Goal: Transaction & Acquisition: Purchase product/service

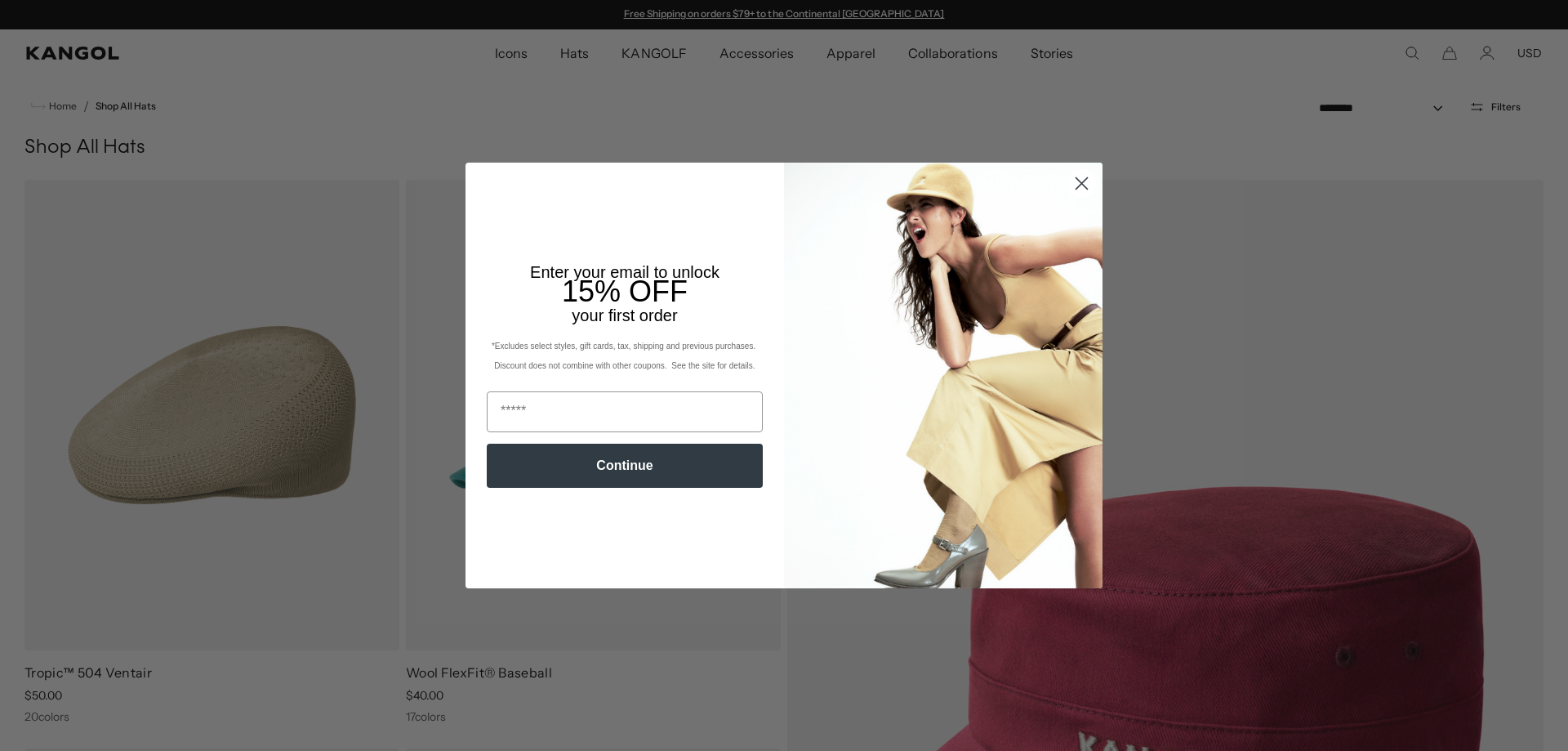
click at [1081, 175] on circle "Close dialog" at bounding box center [1082, 183] width 27 height 27
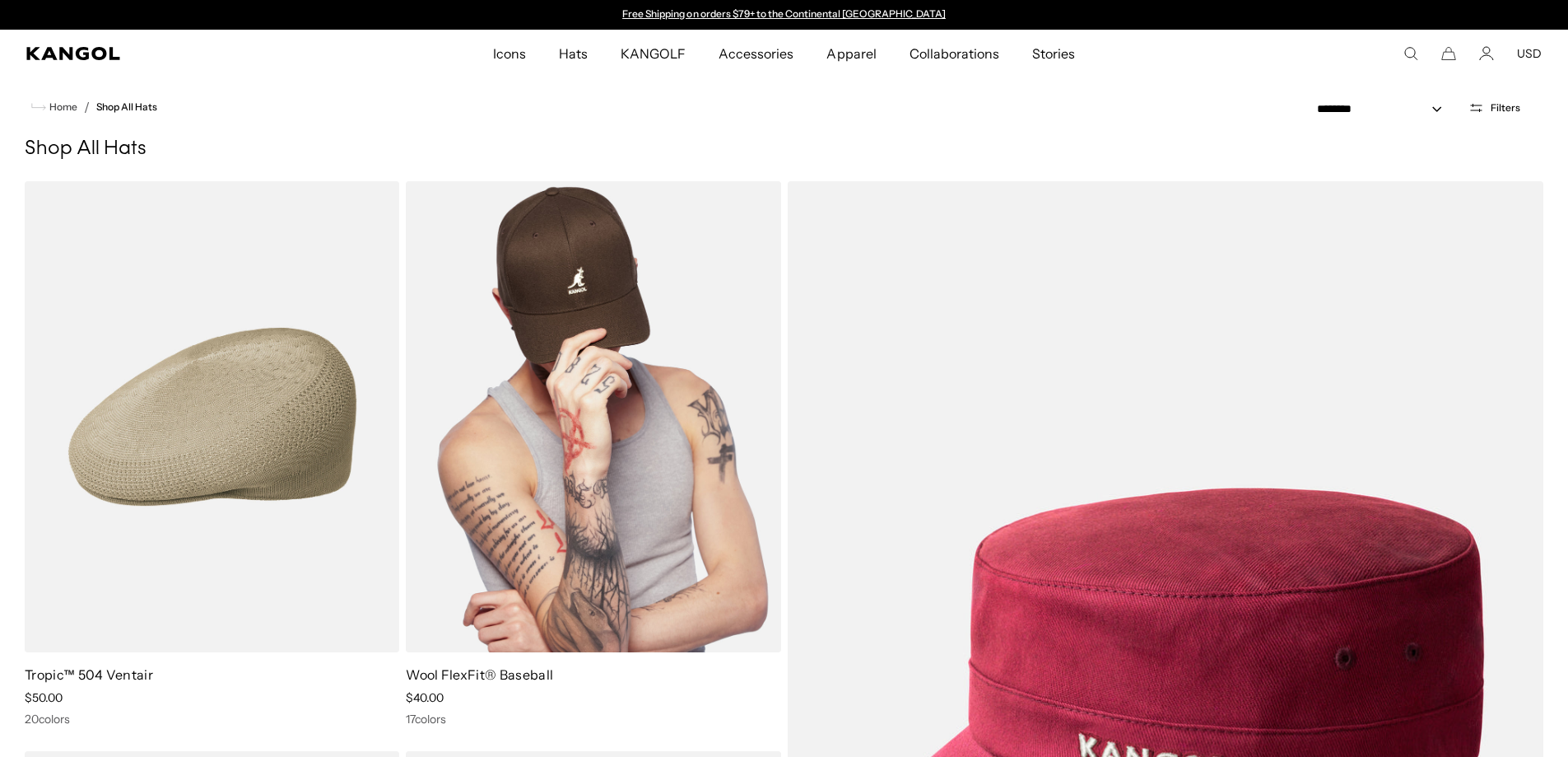
click at [600, 333] on img at bounding box center [593, 417] width 375 height 471
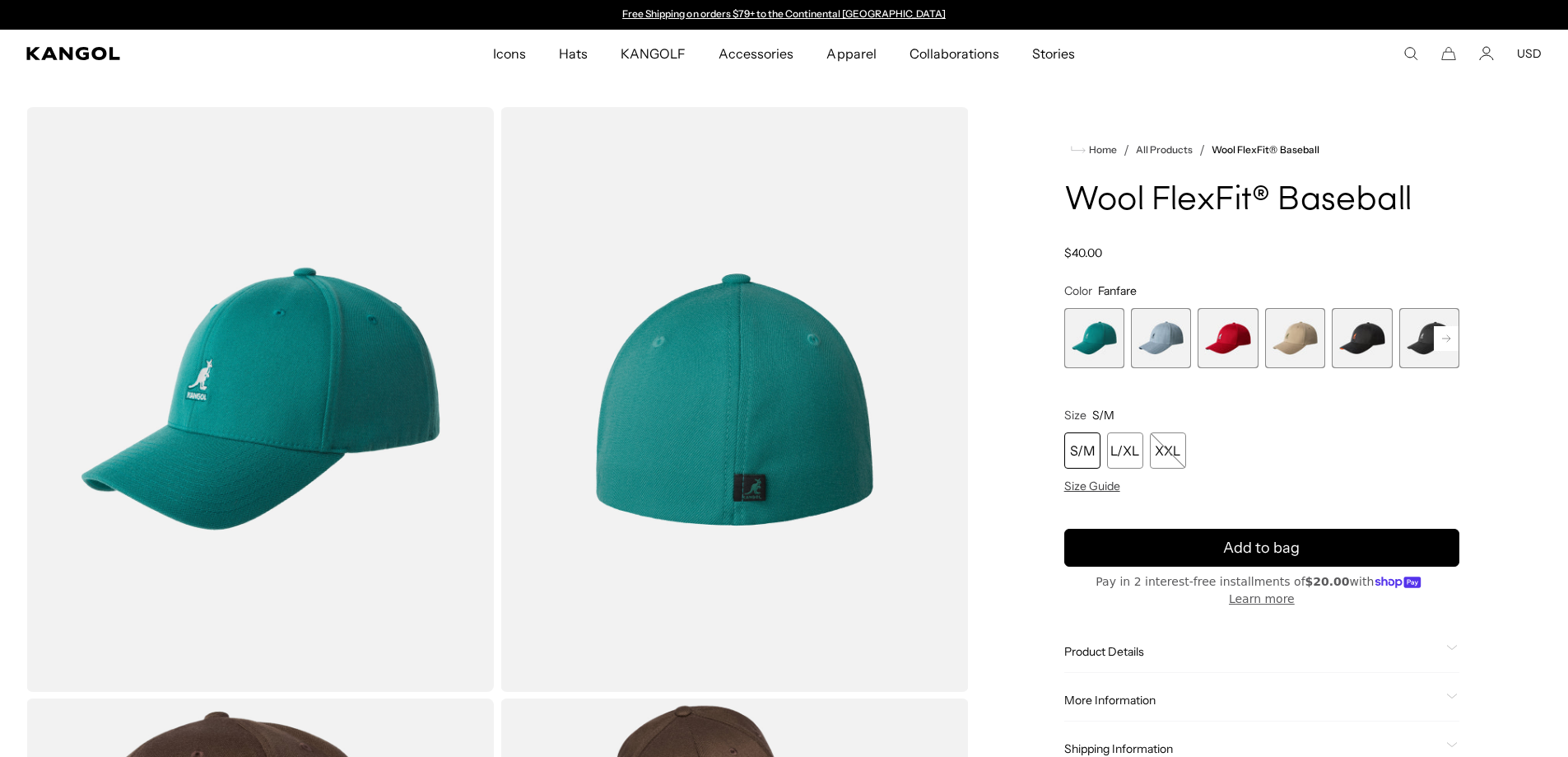
click at [1450, 337] on rect at bounding box center [1447, 339] width 25 height 25
click at [1432, 330] on span "8 of 17" at bounding box center [1430, 338] width 60 height 60
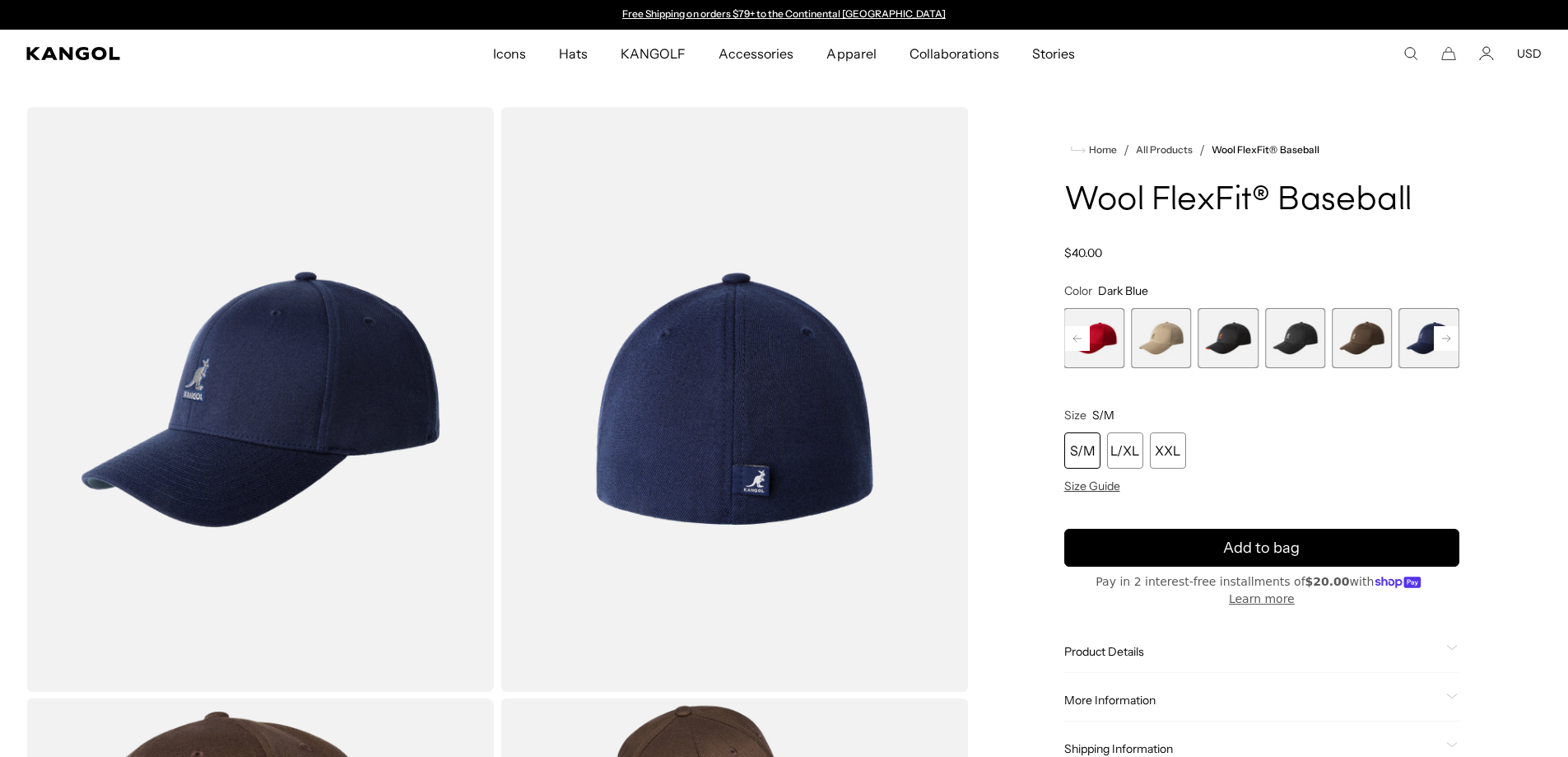
click at [1437, 330] on rect at bounding box center [1447, 339] width 25 height 25
click at [1441, 340] on rect at bounding box center [1447, 339] width 25 height 25
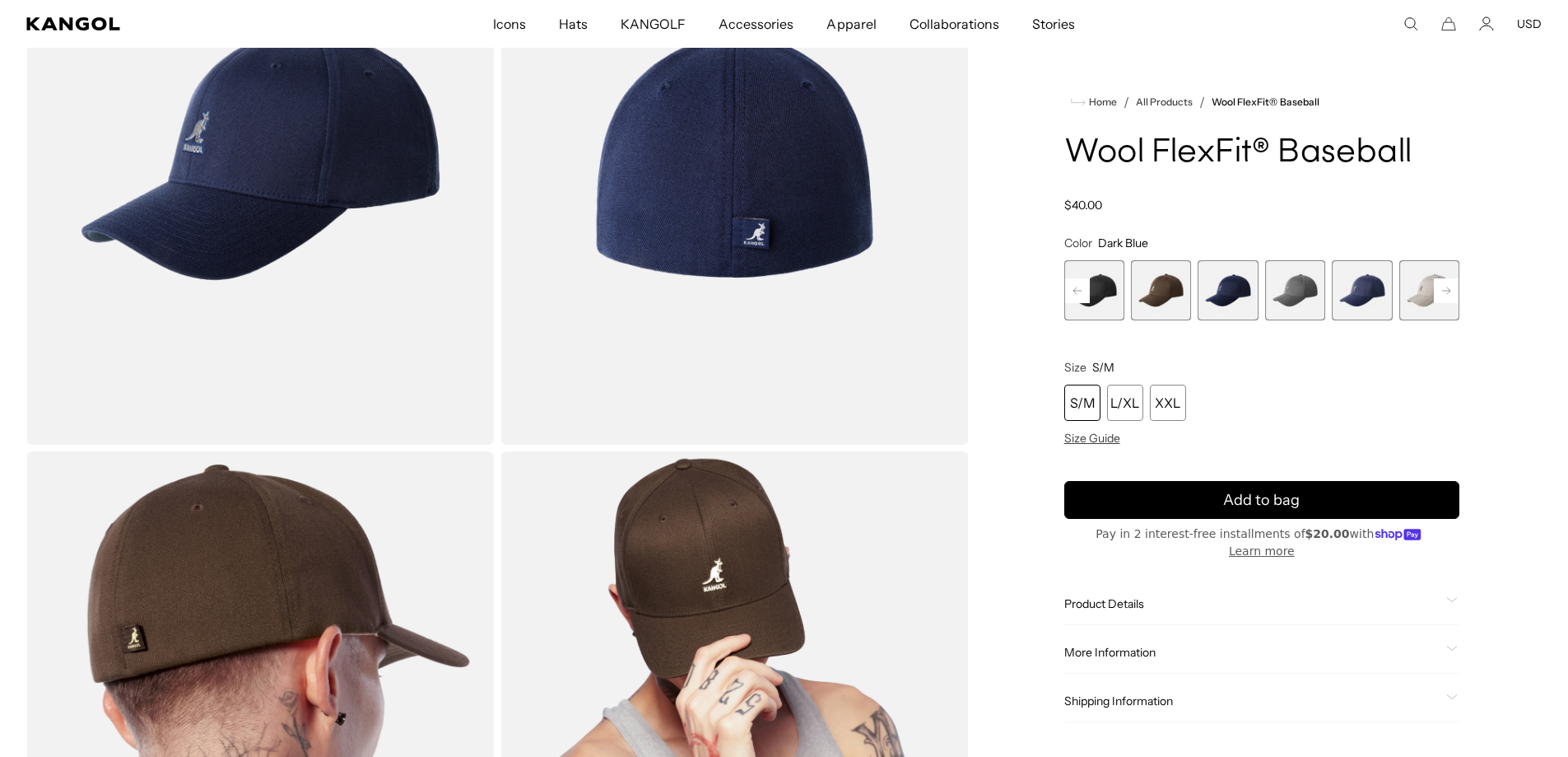
scroll to position [82, 0]
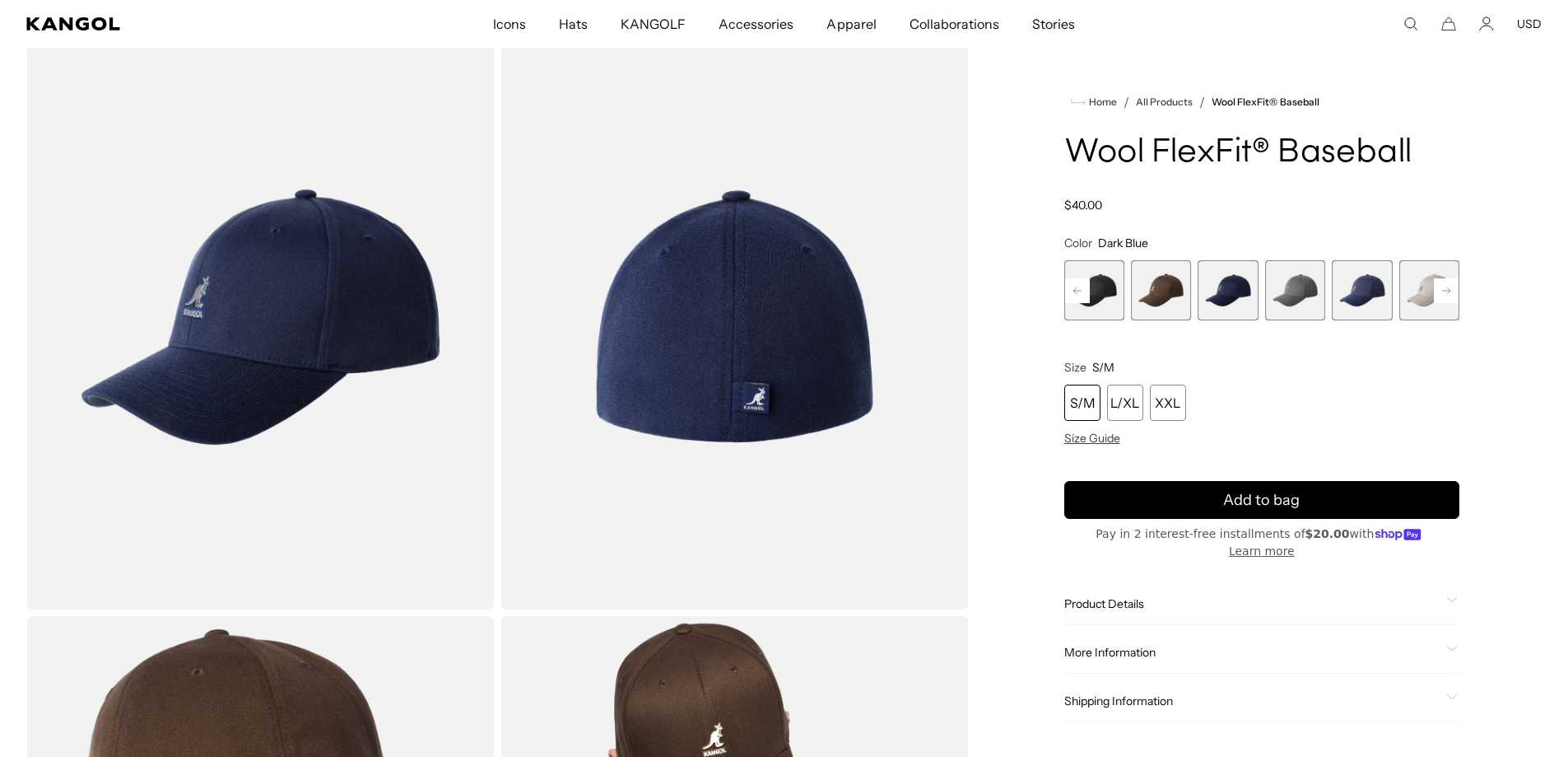
click at [1420, 293] on span "11 of 17" at bounding box center [1430, 290] width 60 height 60
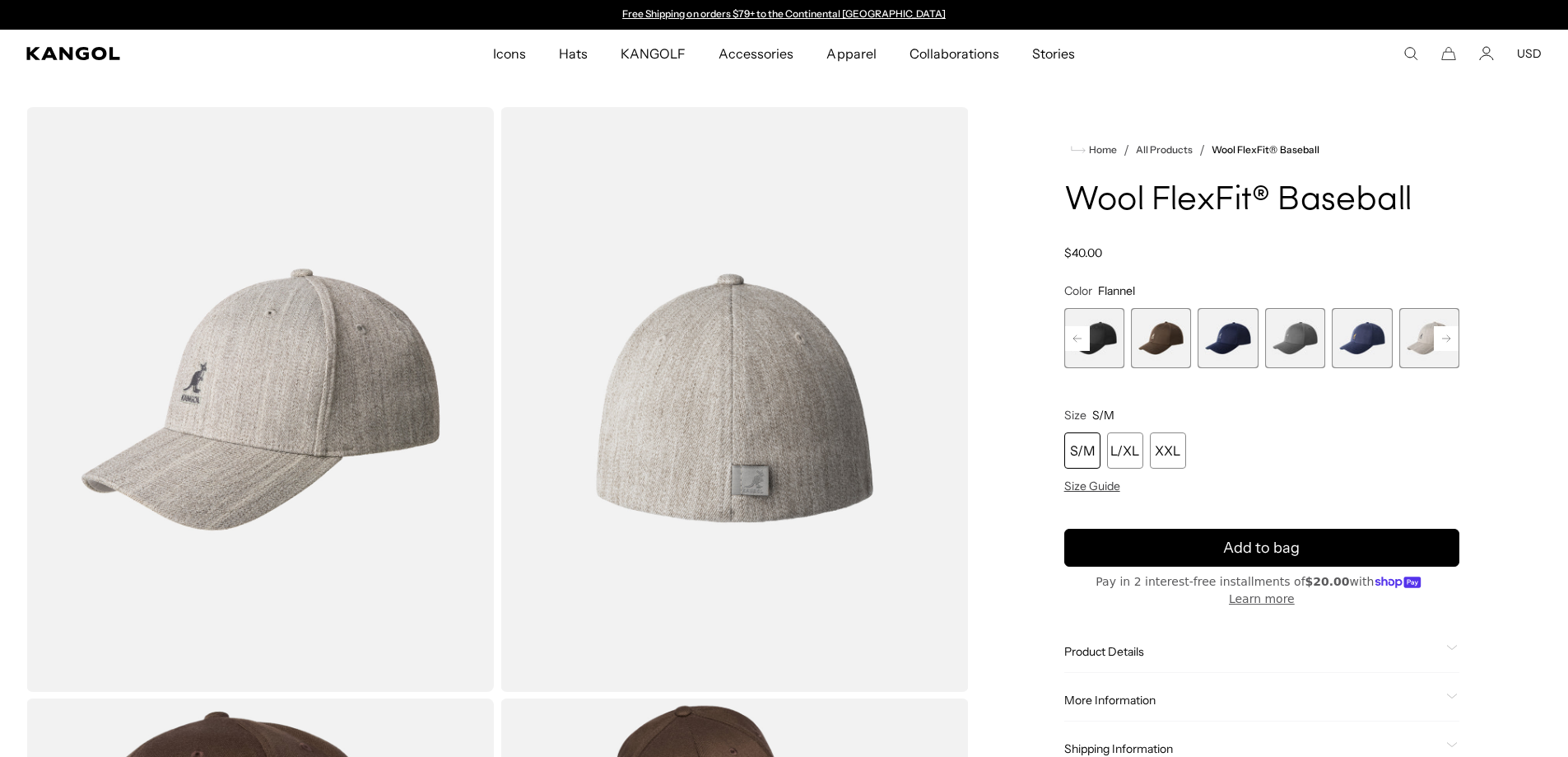
click at [1376, 347] on span "10 of 17" at bounding box center [1362, 338] width 60 height 60
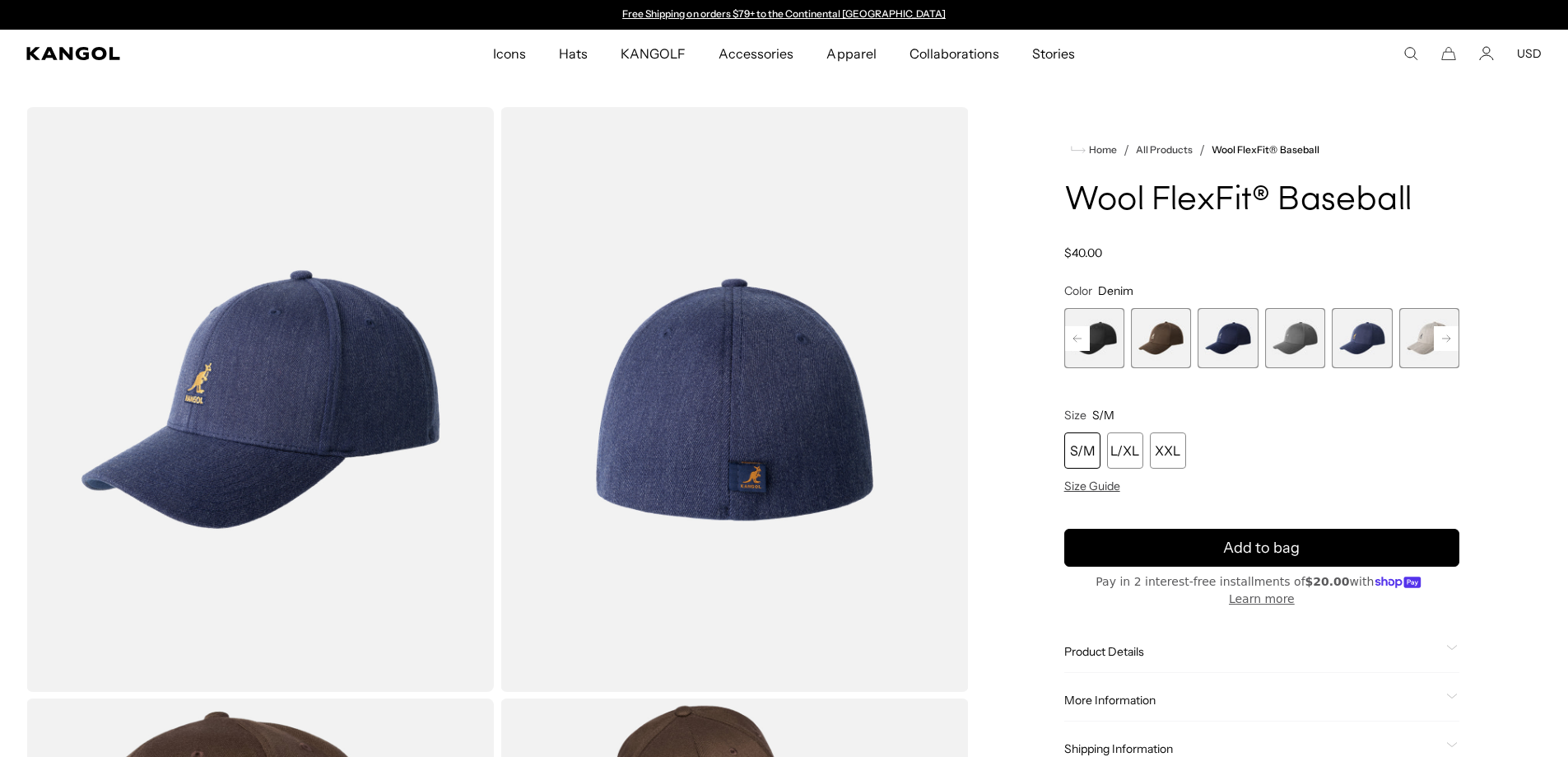
click at [1300, 352] on span "9 of 17" at bounding box center [1295, 338] width 60 height 60
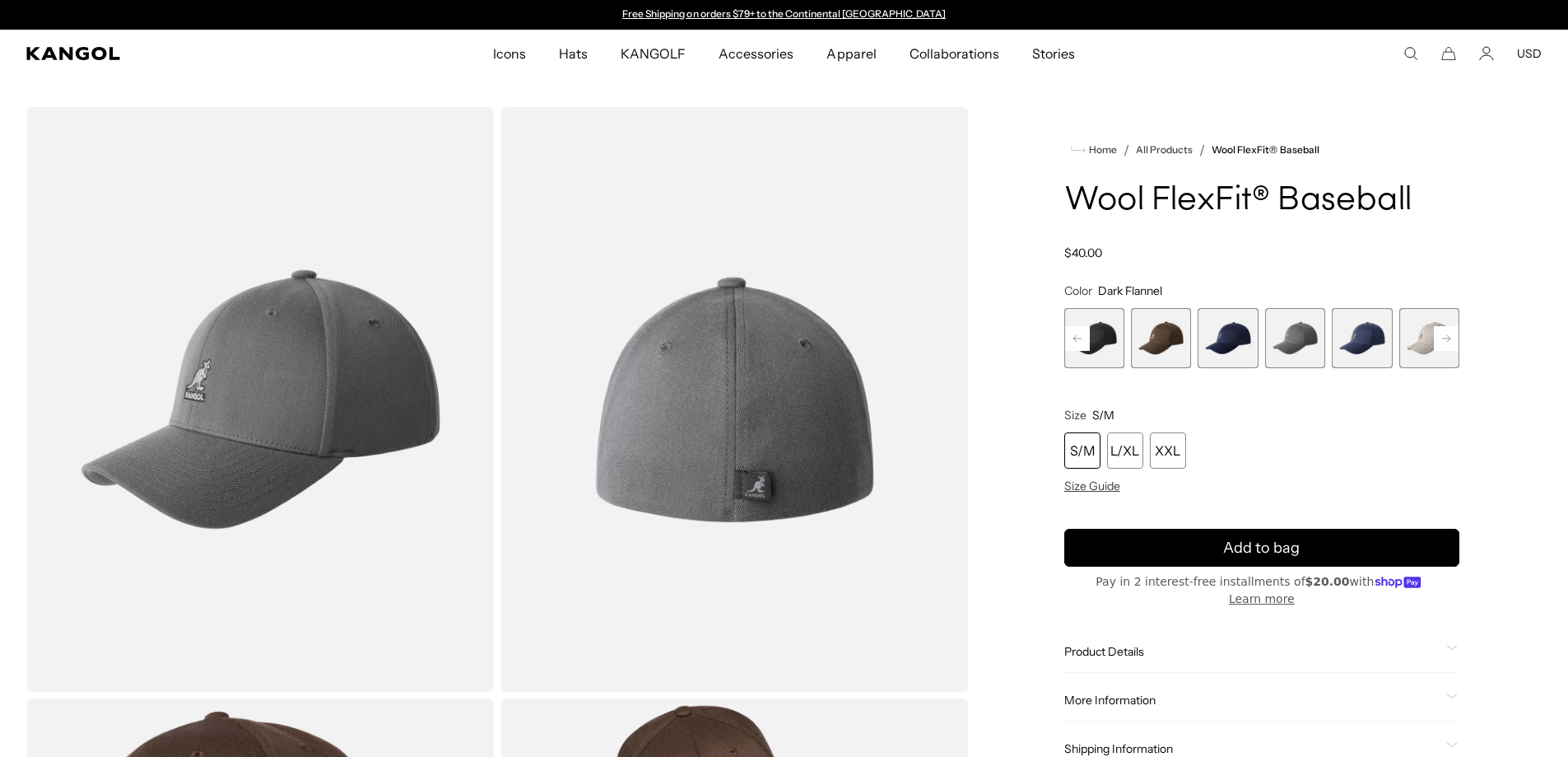
click at [1233, 349] on span "8 of 17" at bounding box center [1228, 338] width 60 height 60
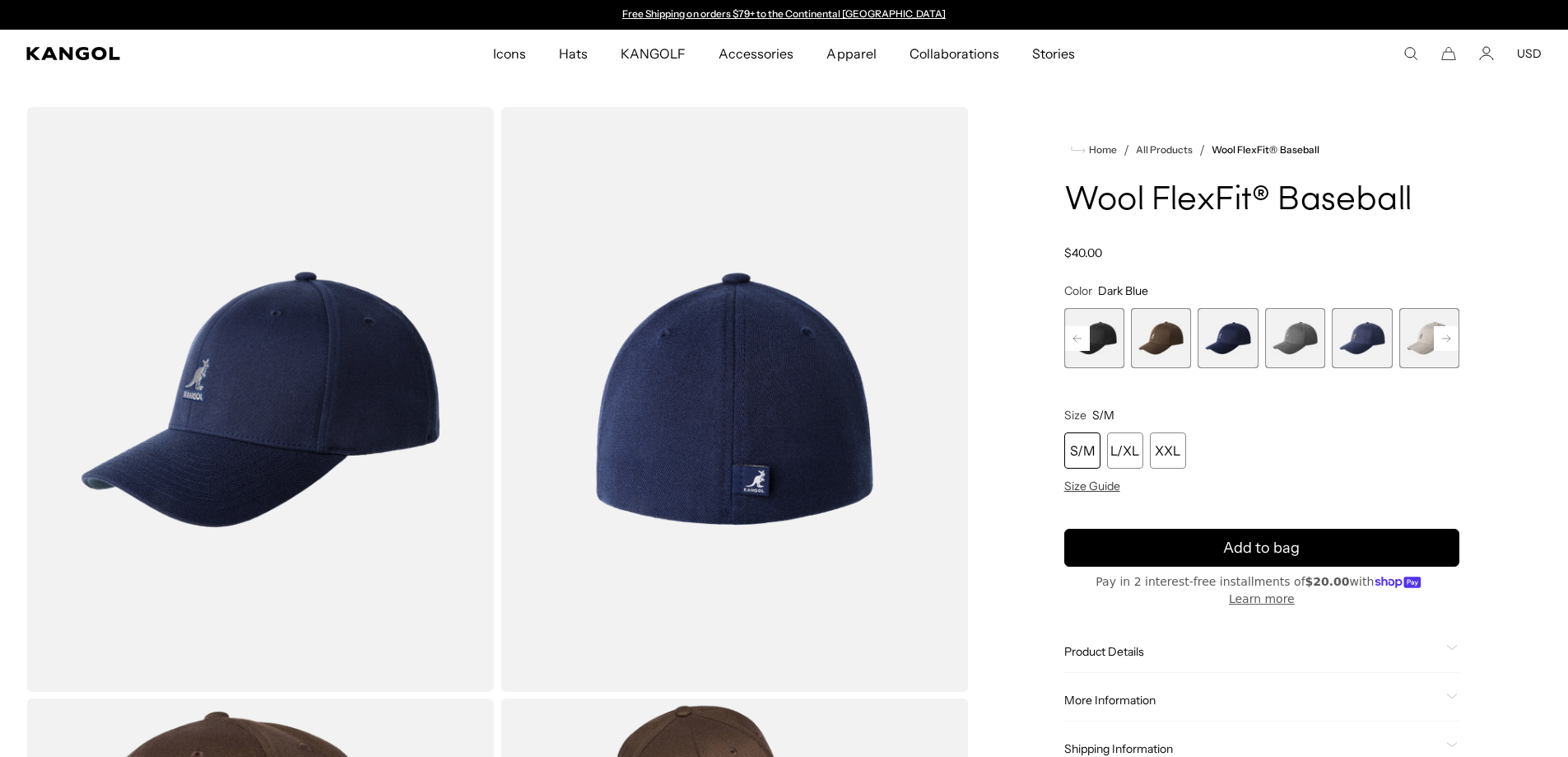
click at [1158, 338] on span "7 of 17" at bounding box center [1162, 338] width 60 height 60
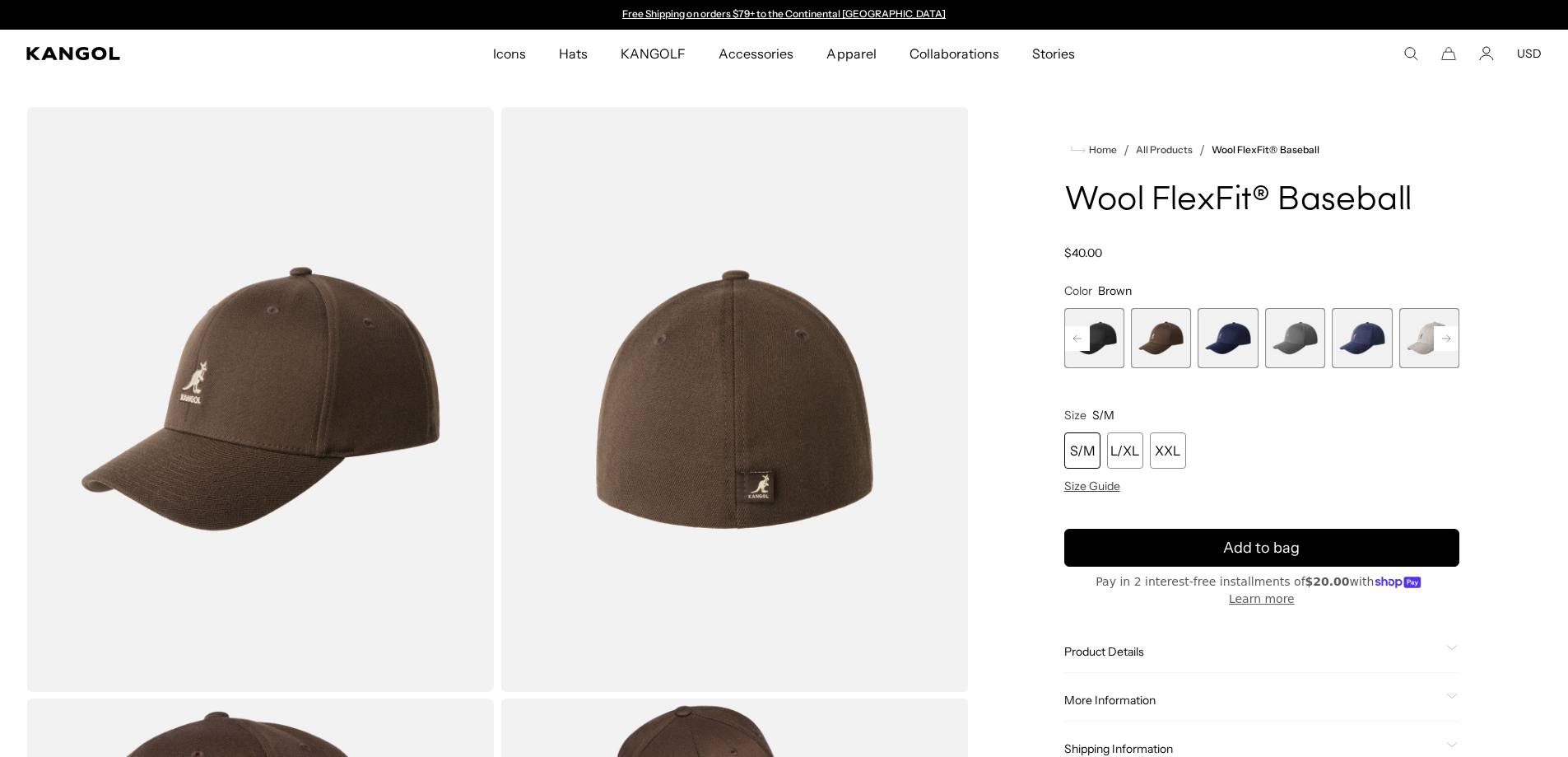
drag, startPoint x: 1055, startPoint y: 329, endPoint x: 1069, endPoint y: 329, distance: 14.0
click at [1056, 329] on div "Home / All Products / Wool FlexFit® Baseball Wool FlexFit® Baseball Regular pri…" at bounding box center [1262, 695] width 559 height 1177
click at [1102, 335] on span "6 of 17" at bounding box center [1095, 338] width 60 height 60
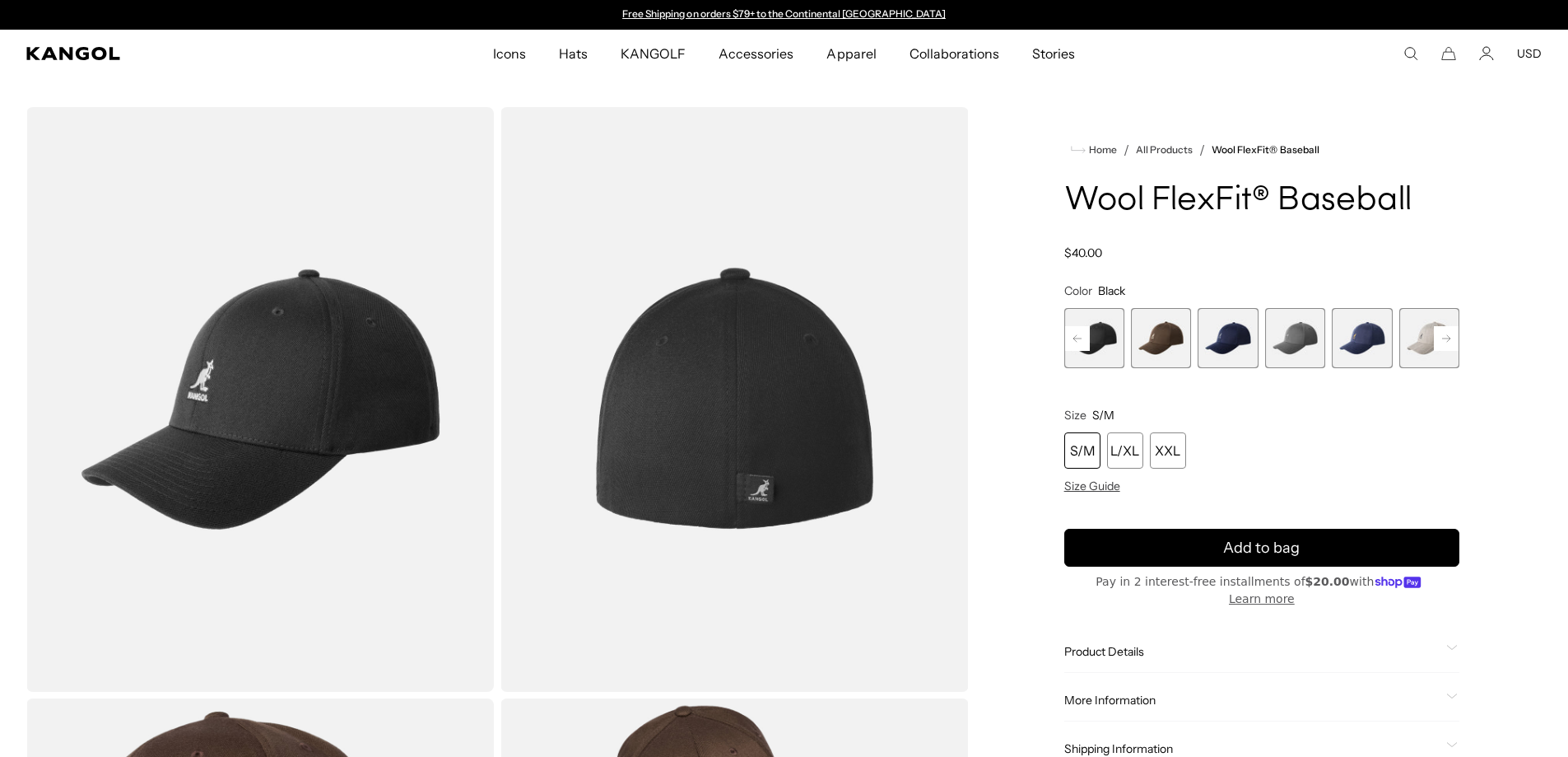
click at [1086, 337] on rect at bounding box center [1078, 339] width 25 height 25
click at [1086, 338] on rect at bounding box center [1078, 339] width 25 height 25
click at [1100, 338] on span "4 of 17" at bounding box center [1095, 338] width 60 height 60
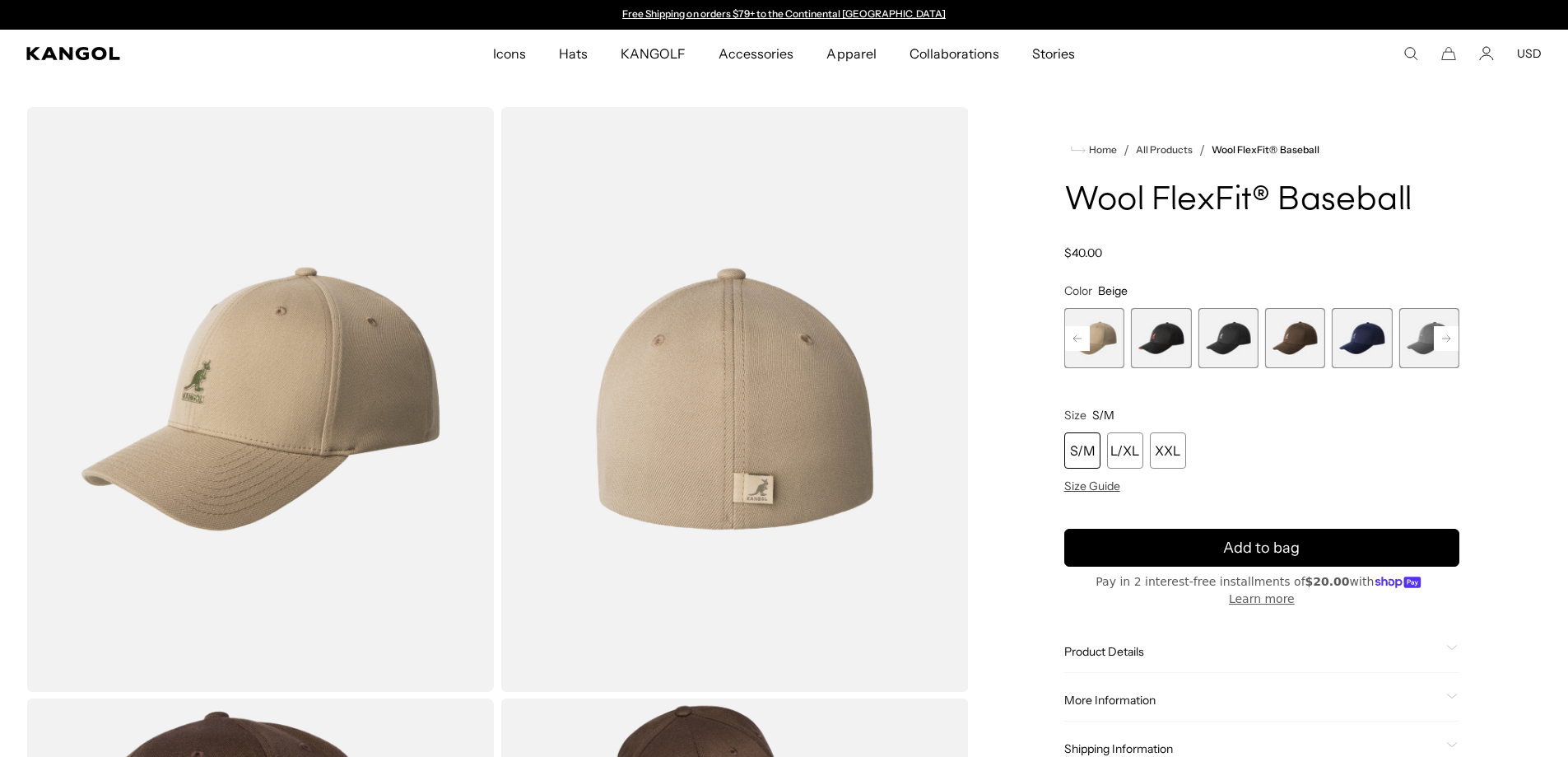
click at [1085, 339] on rect at bounding box center [1078, 339] width 25 height 25
click at [1071, 340] on rect at bounding box center [1078, 339] width 25 height 25
click at [1118, 337] on span "2 of 17" at bounding box center [1095, 338] width 60 height 60
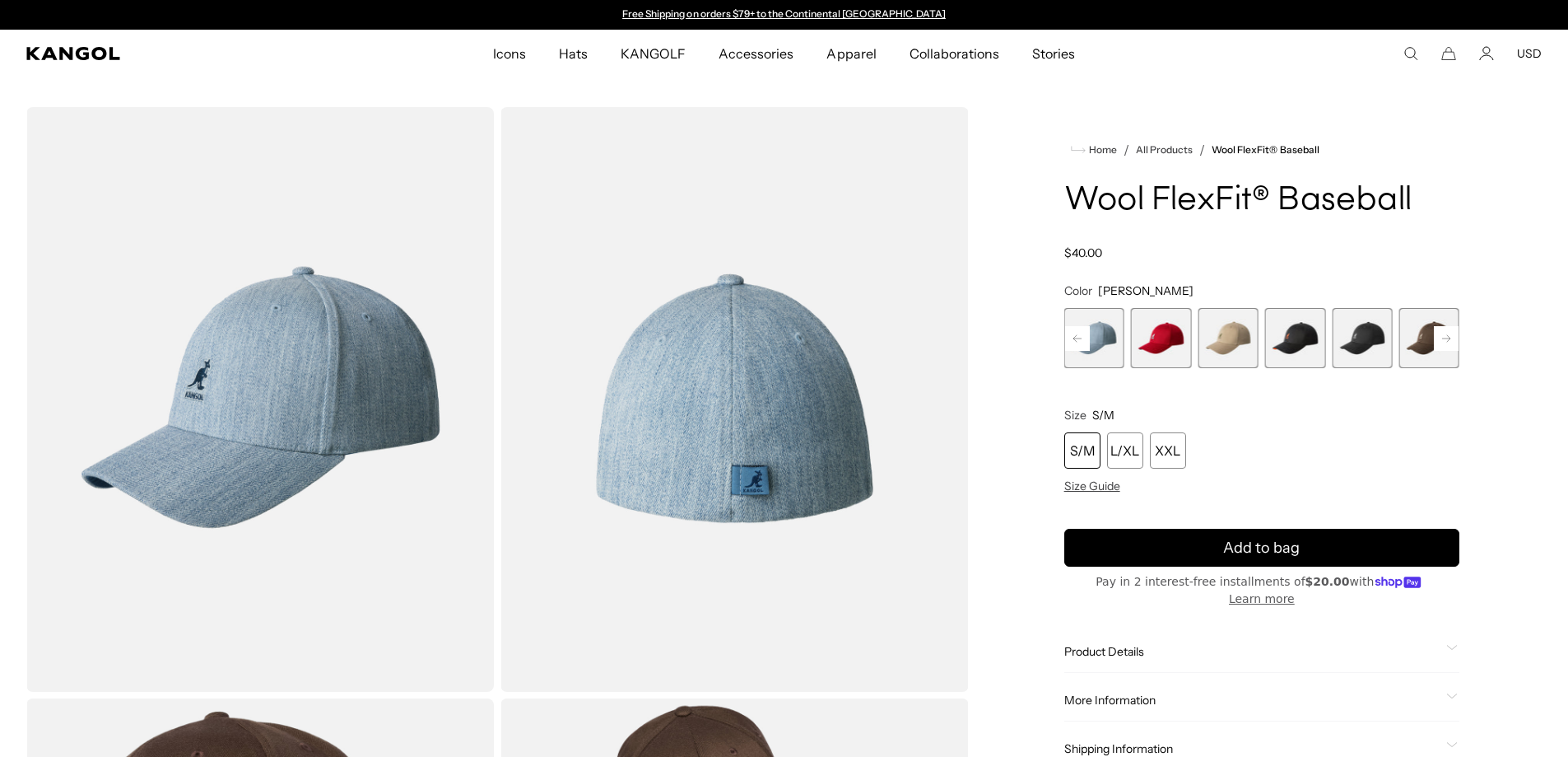
click at [1078, 332] on rect at bounding box center [1078, 339] width 25 height 25
click at [1090, 345] on span "1 of 17" at bounding box center [1095, 338] width 60 height 60
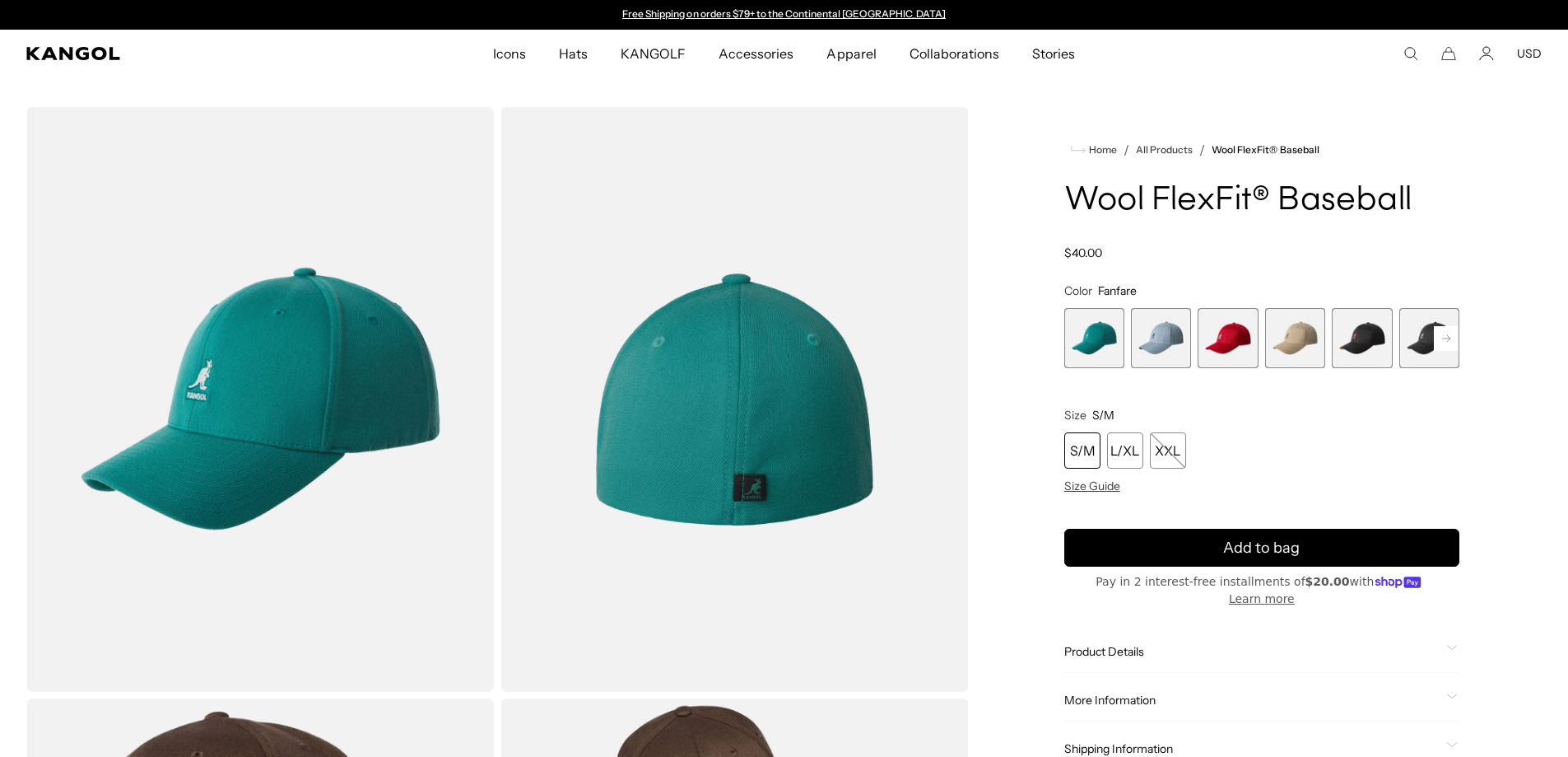
click at [1235, 345] on span "3 of 17" at bounding box center [1228, 338] width 60 height 60
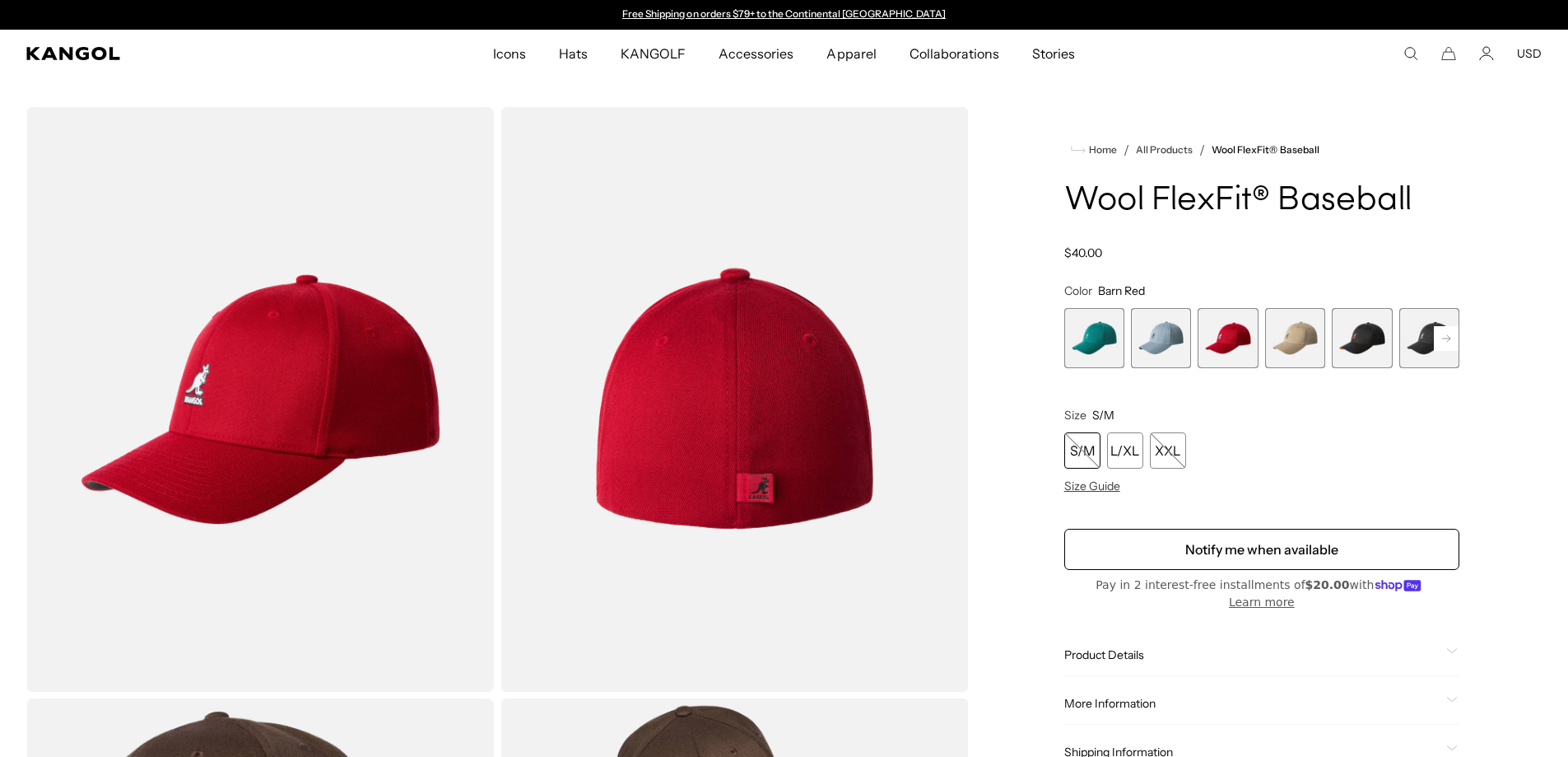
click at [1452, 341] on rect at bounding box center [1447, 339] width 25 height 25
click at [1226, 335] on span "5 of 17" at bounding box center [1228, 338] width 60 height 60
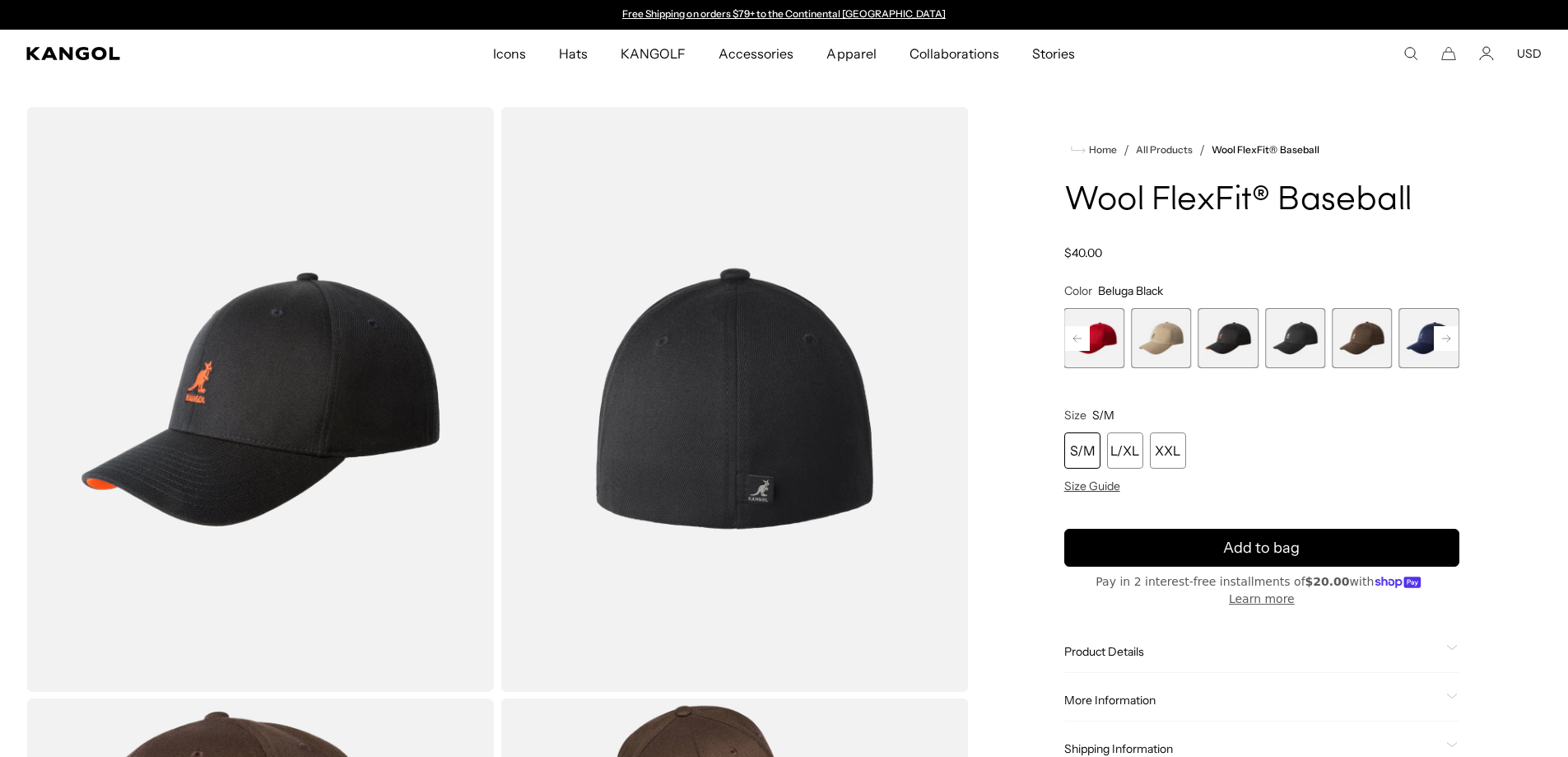
click at [1453, 340] on rect at bounding box center [1447, 339] width 25 height 25
click at [1445, 335] on rect at bounding box center [1447, 339] width 25 height 25
click at [1438, 333] on rect at bounding box center [1447, 339] width 25 height 25
click at [1434, 339] on rect at bounding box center [1447, 339] width 25 height 25
click at [1427, 342] on span "12 of 17" at bounding box center [1430, 338] width 60 height 60
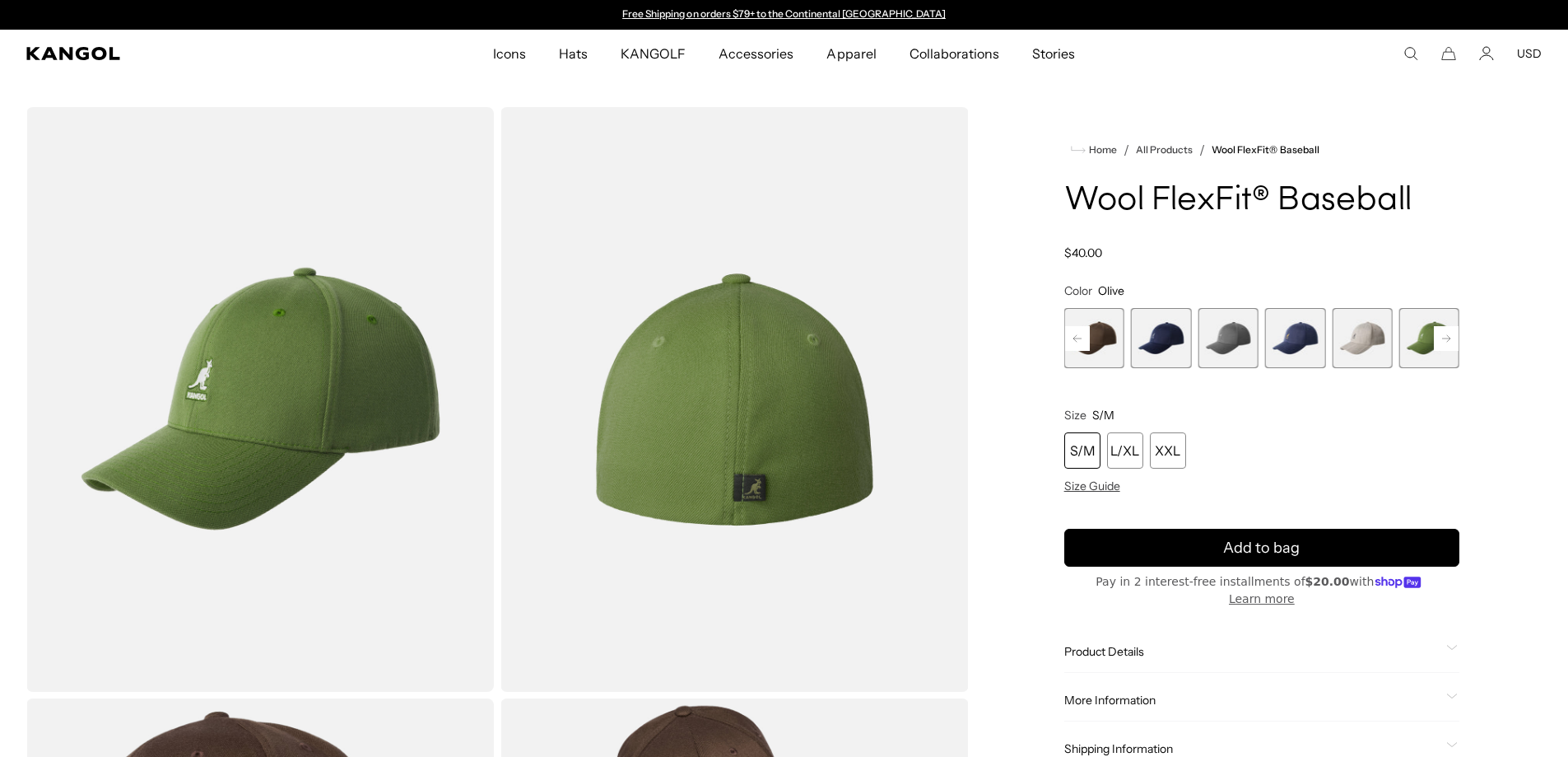
click at [1446, 340] on rect at bounding box center [1447, 339] width 25 height 25
click at [1444, 345] on rect at bounding box center [1447, 339] width 25 height 25
click at [1453, 344] on rect at bounding box center [1447, 339] width 25 height 25
click at [1446, 341] on rect at bounding box center [1447, 339] width 25 height 25
click at [1445, 341] on rect at bounding box center [1447, 339] width 25 height 25
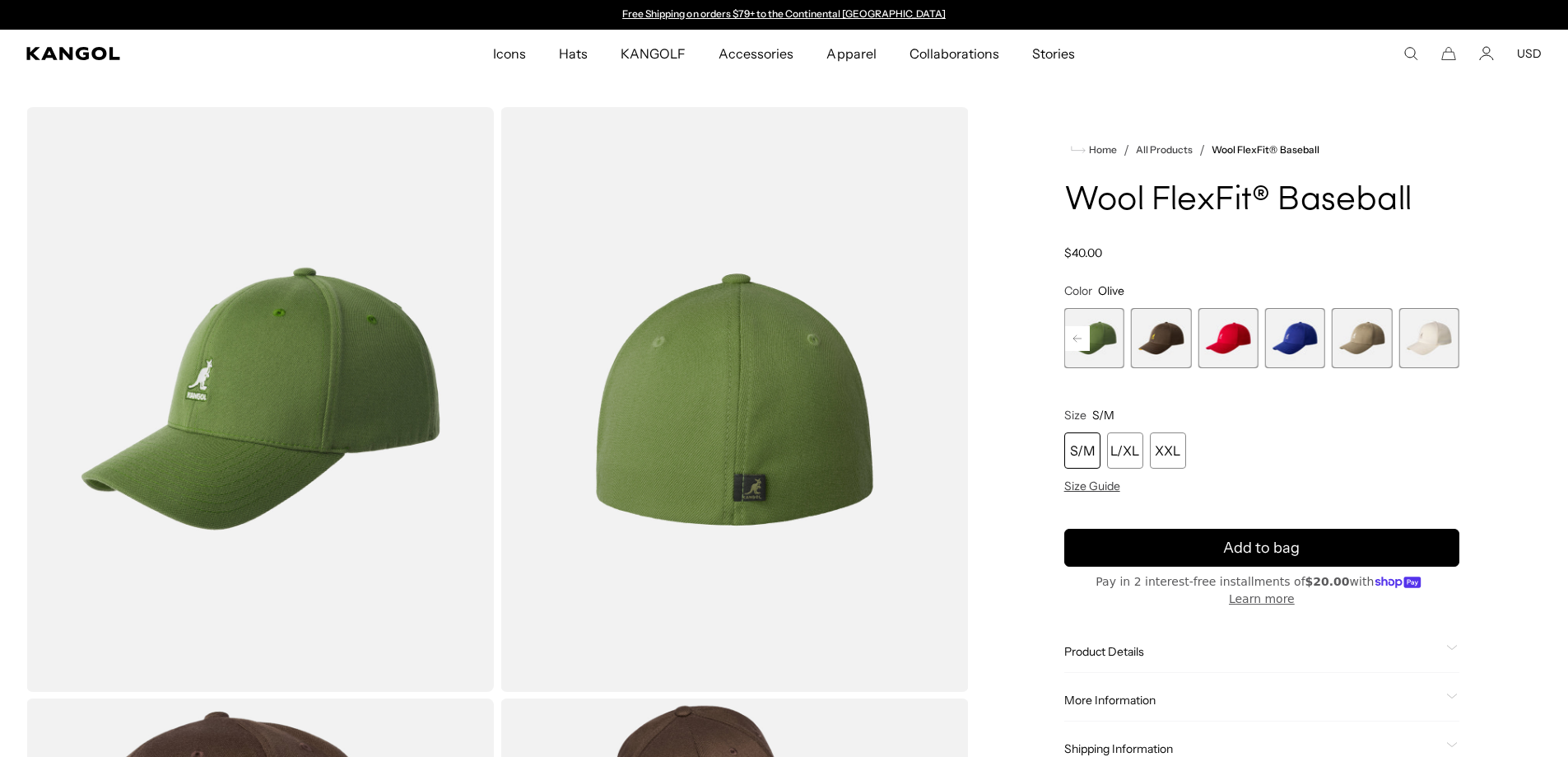
click at [1374, 343] on span "16 of 17" at bounding box center [1362, 338] width 60 height 60
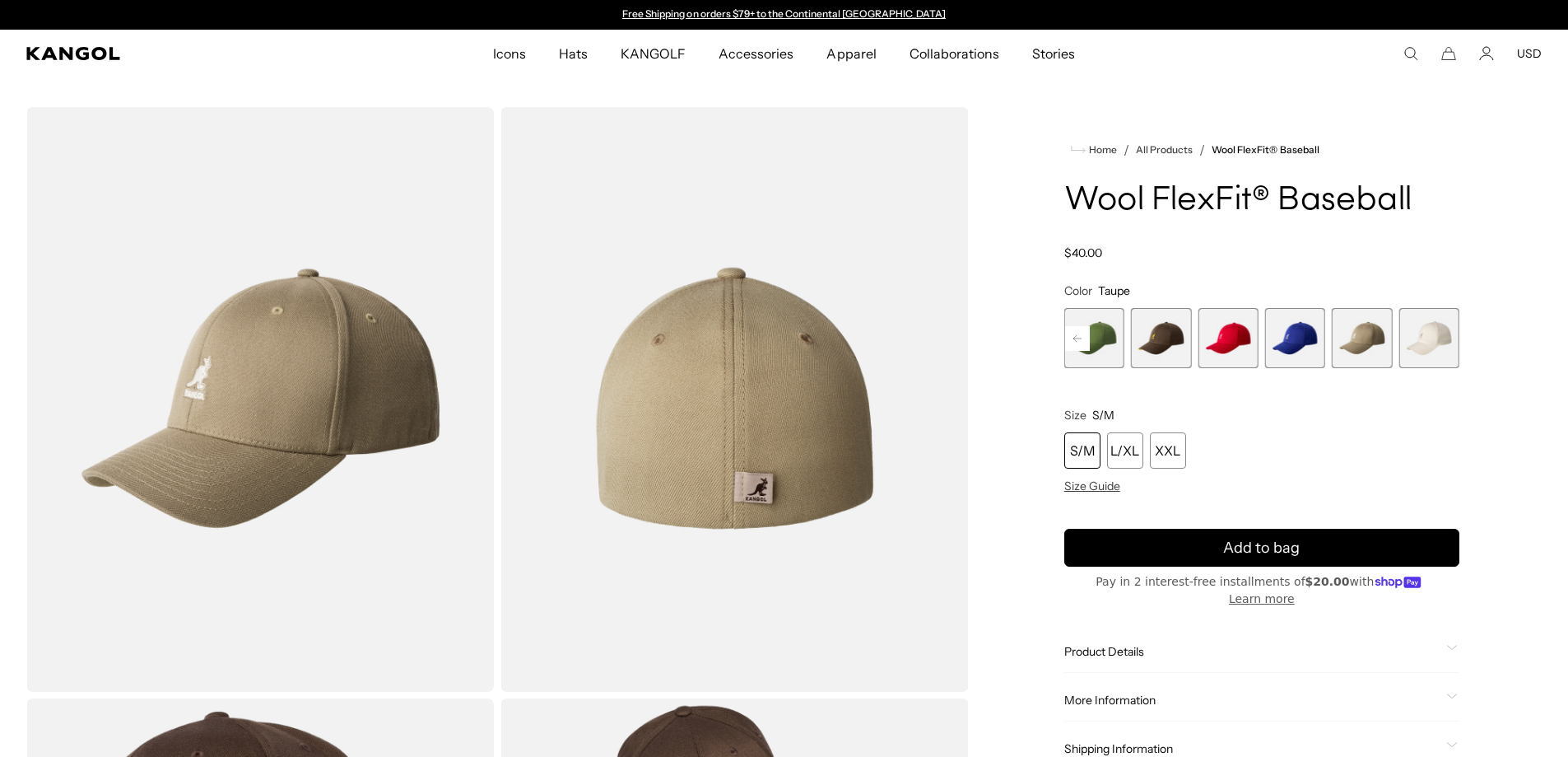
click at [1440, 344] on span "17 of 17" at bounding box center [1430, 338] width 60 height 60
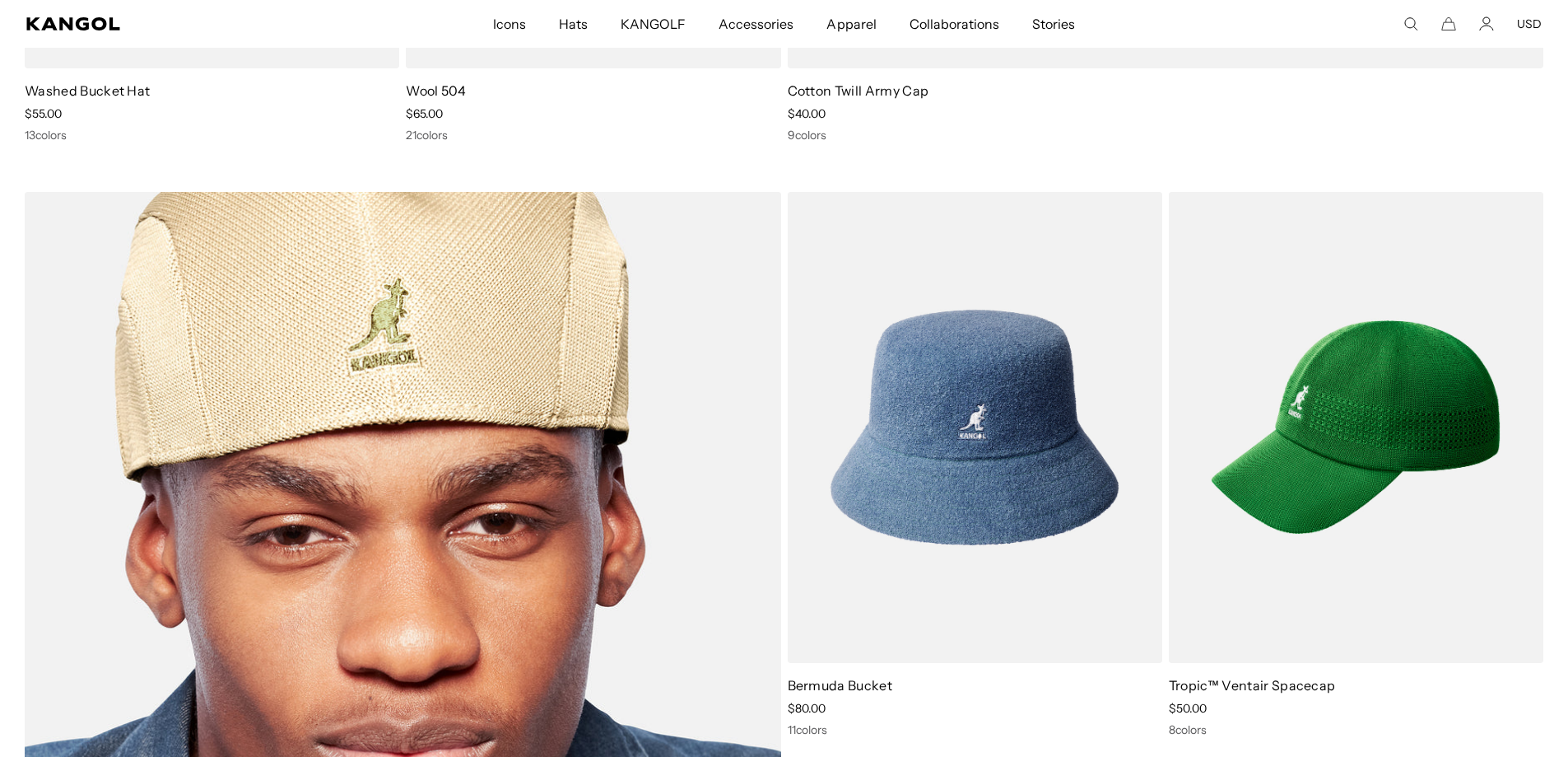
scroll to position [1482, 0]
